Goal: Find specific page/section: Find specific page/section

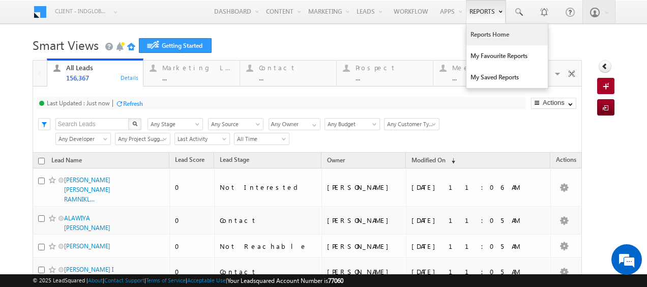
click at [488, 36] on link "Reports Home" at bounding box center [507, 34] width 81 height 21
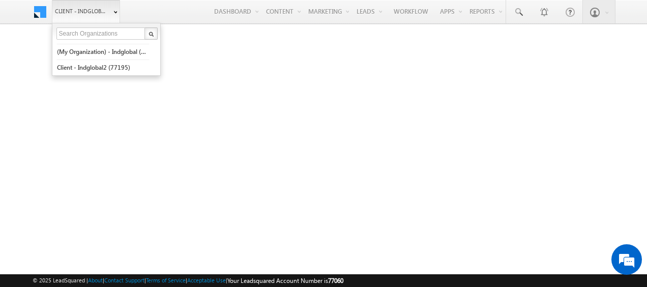
click at [116, 14] on b at bounding box center [116, 13] width 4 height 6
click at [107, 64] on link "Client - indglobal2 (77195)" at bounding box center [102, 68] width 93 height 16
